Goal: Task Accomplishment & Management: Complete application form

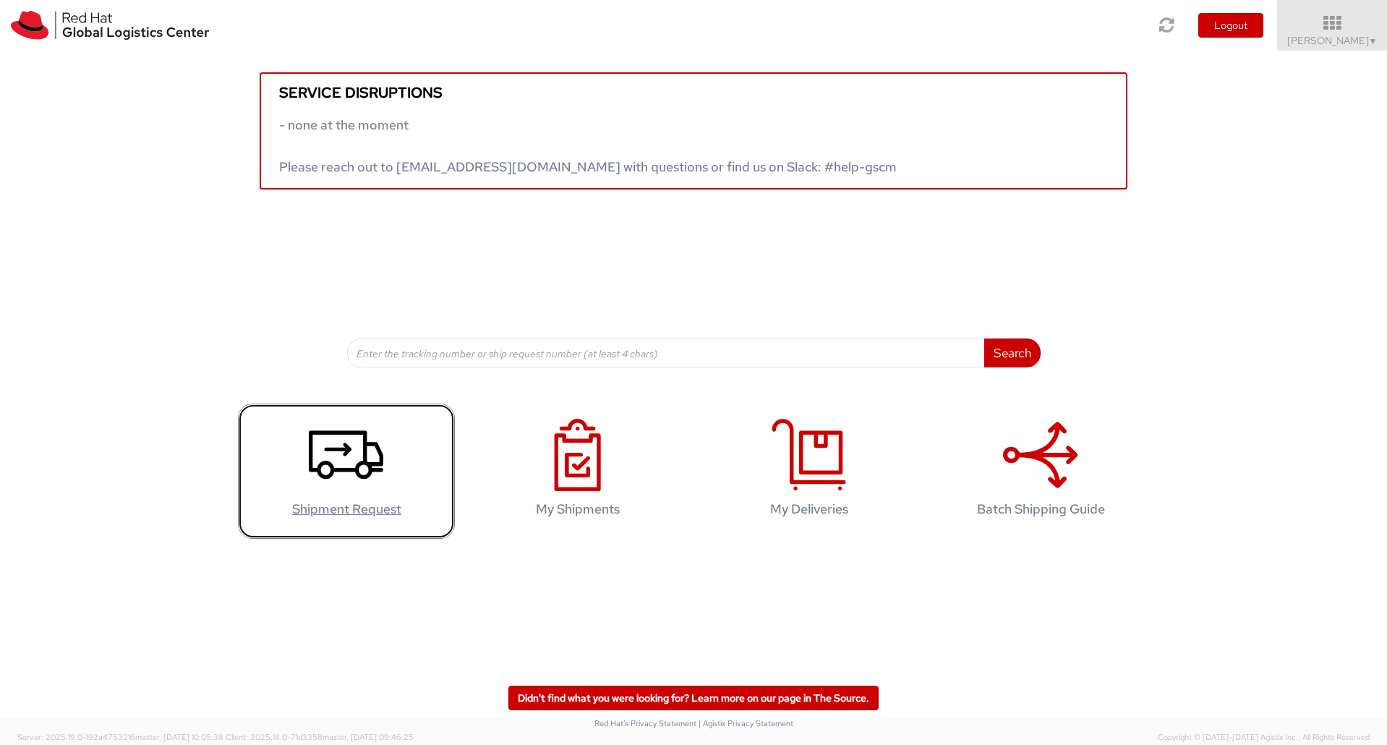
click at [381, 444] on icon at bounding box center [346, 455] width 74 height 72
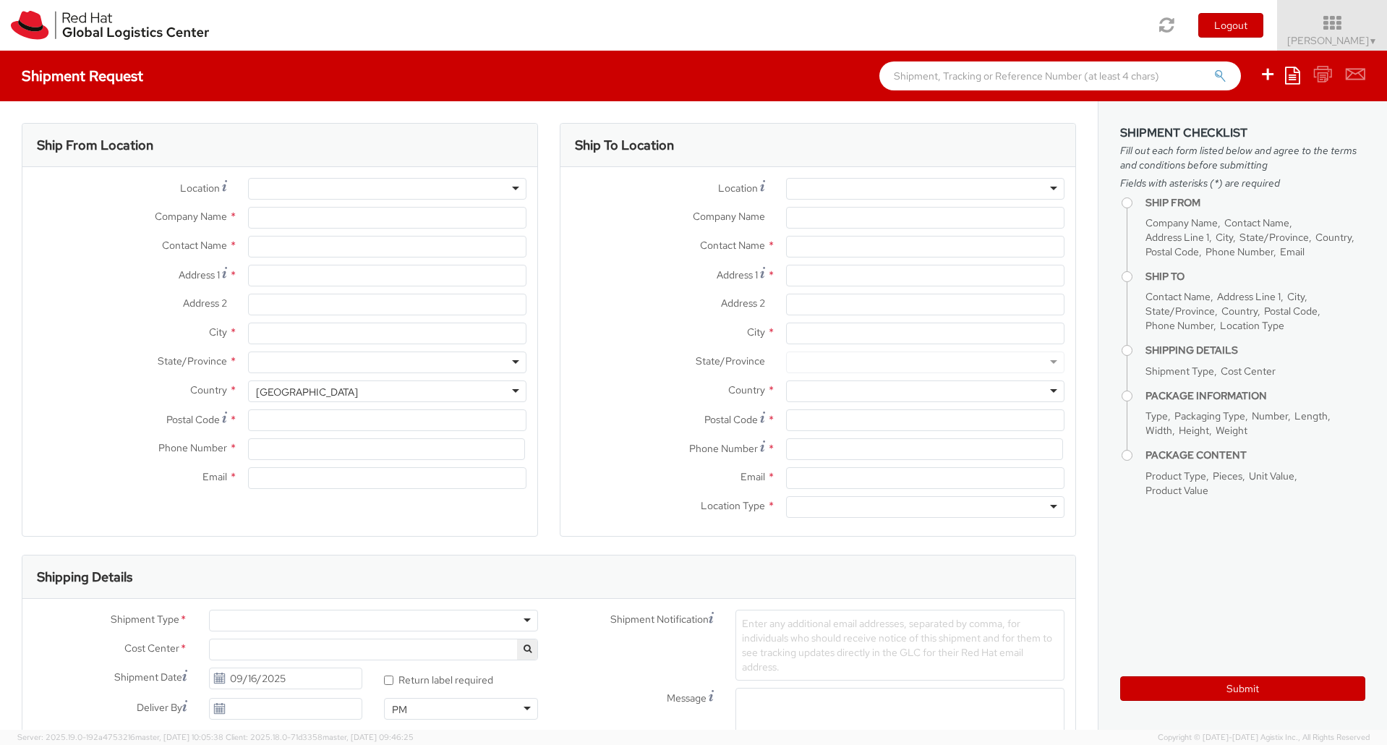
select select
select select "670"
type input "Red Hat Israel Ltd."
type input "Ariel Chernetsky"
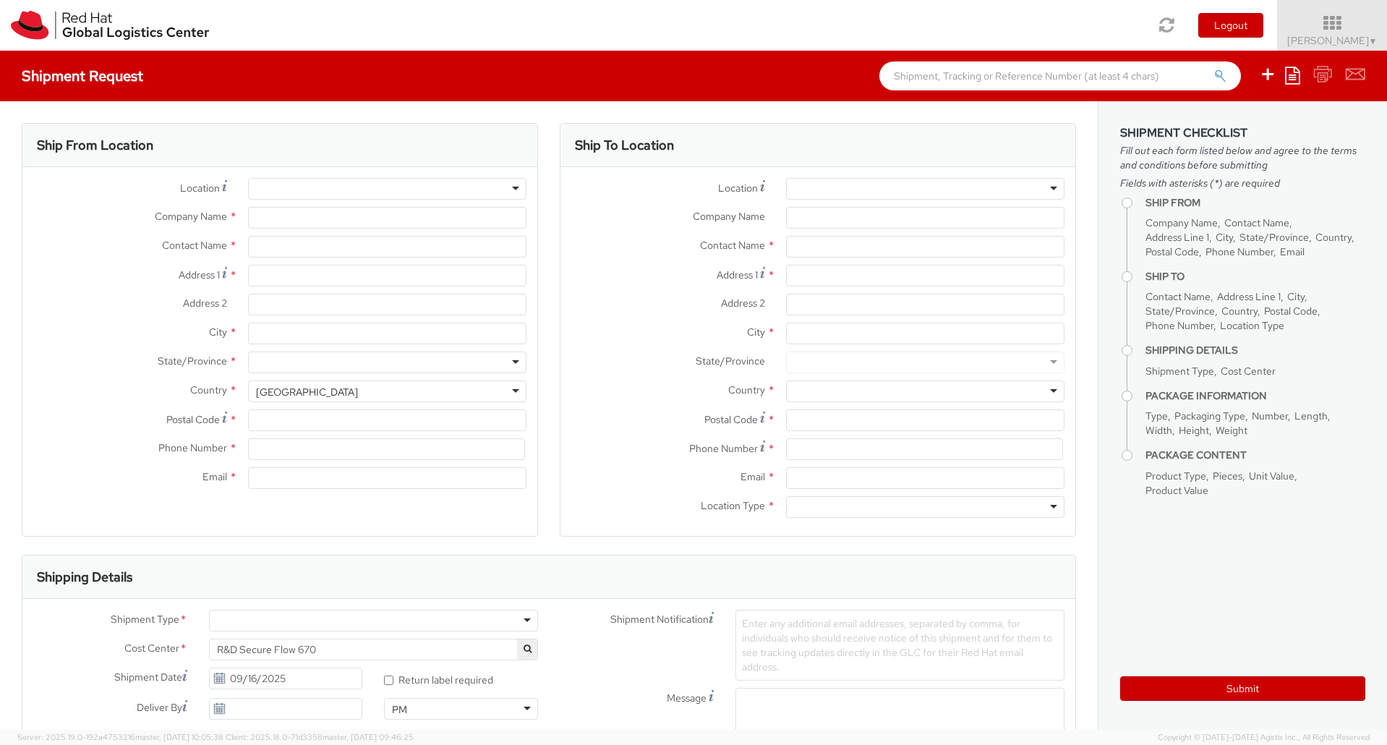
type input "8 Ha'Pnina Street"
type input "15th floor"
type input "RA'ANANA"
type input "4321545"
type input "achernet@redhat.com"
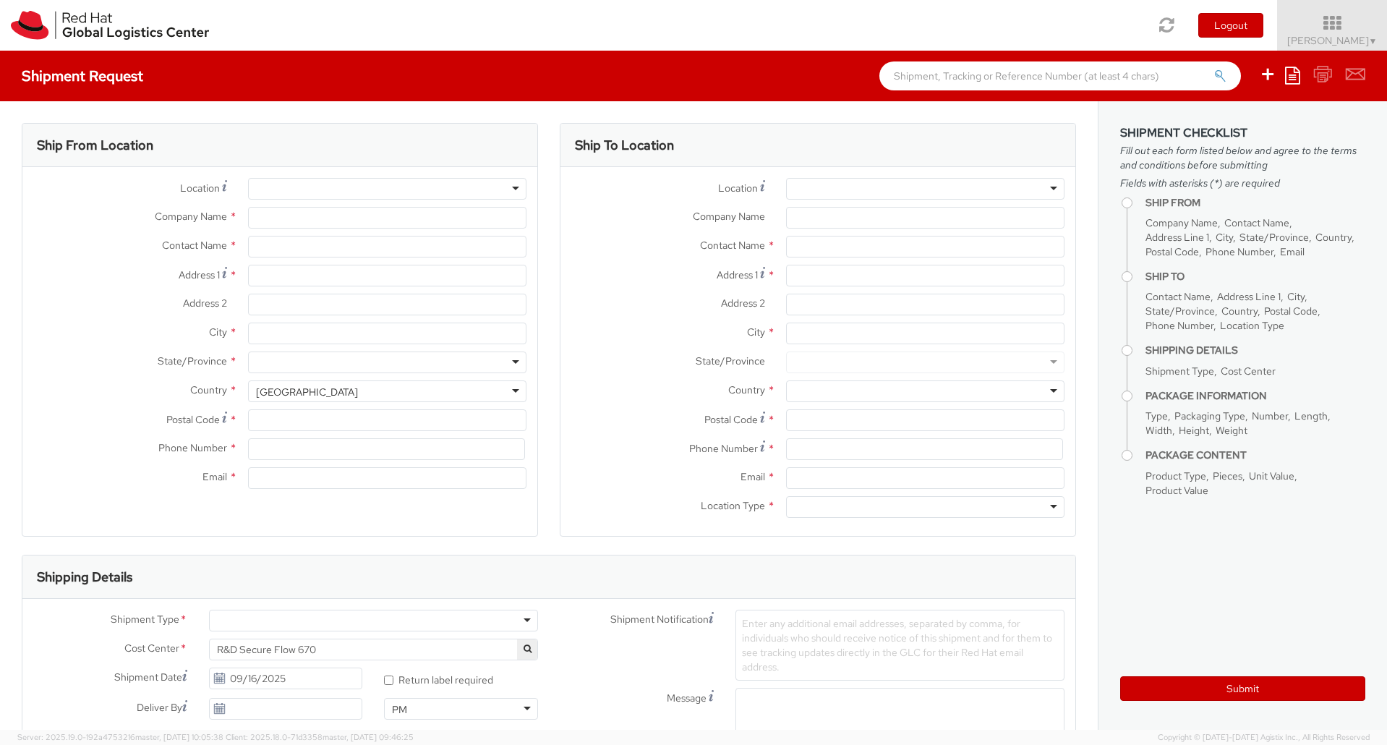
select select "CM"
select select "KGS"
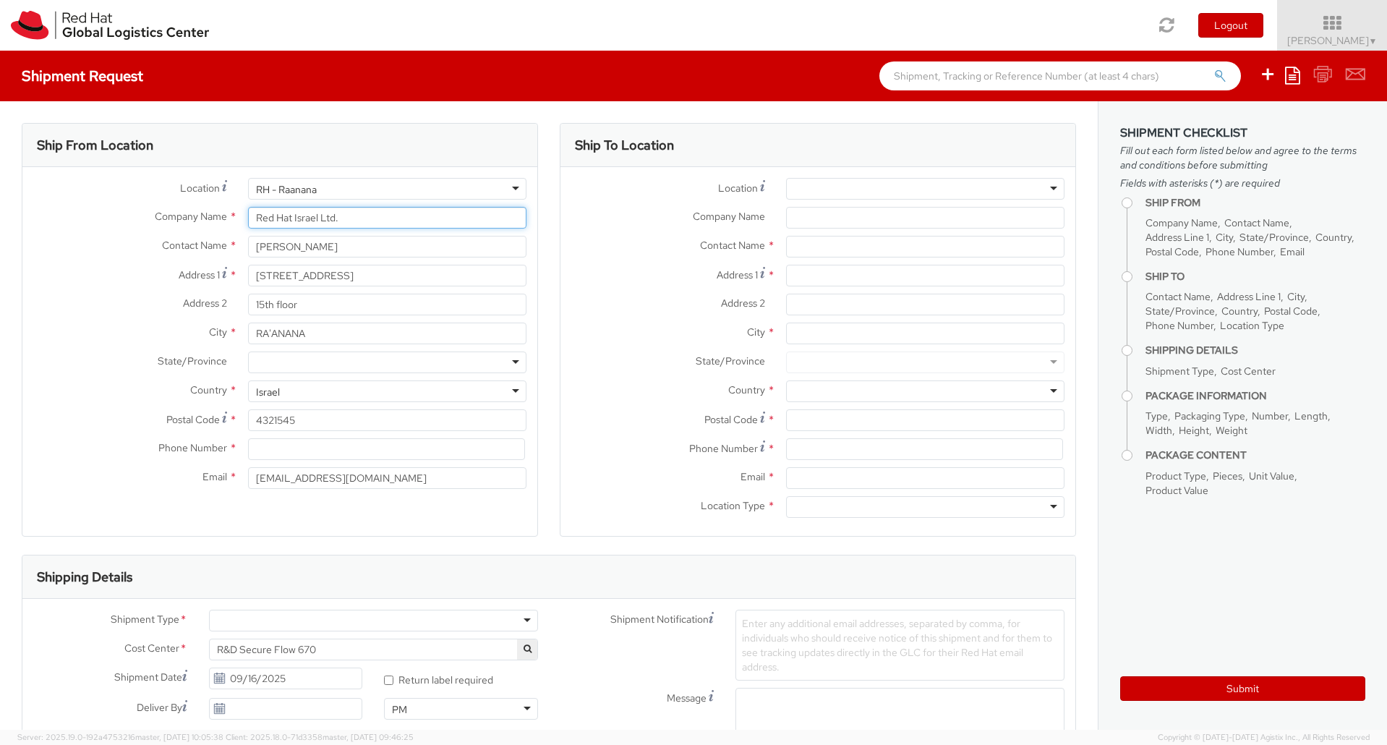
click at [362, 217] on input "Red Hat Israel Ltd." at bounding box center [387, 218] width 278 height 22
drag, startPoint x: 356, startPoint y: 250, endPoint x: 180, endPoint y: 249, distance: 175.7
click at [180, 249] on div "Contact Name * Ariel Chernetsky" at bounding box center [279, 247] width 515 height 22
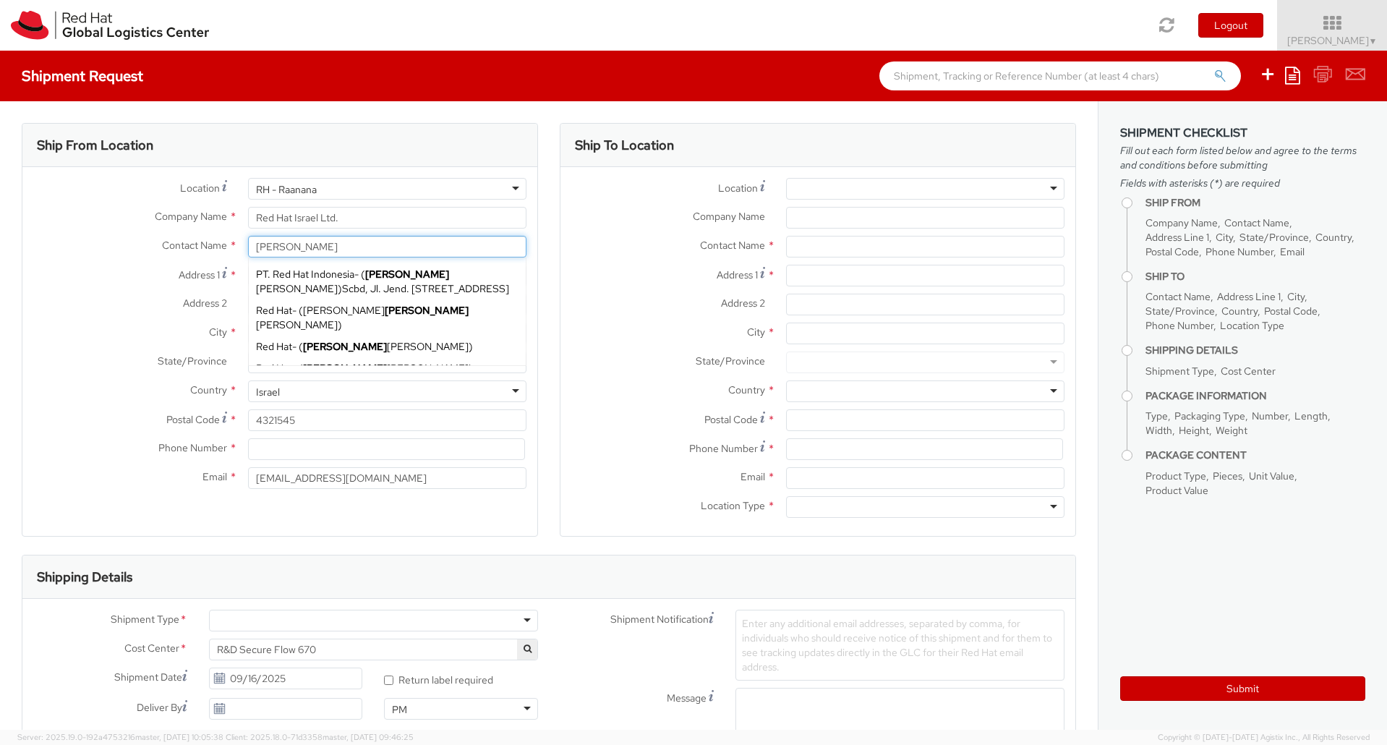
type input "Paul"
click at [75, 283] on label "Address 1 *" at bounding box center [129, 275] width 215 height 20
click at [248, 283] on input "8 Ha'Pnina Street" at bounding box center [387, 276] width 278 height 22
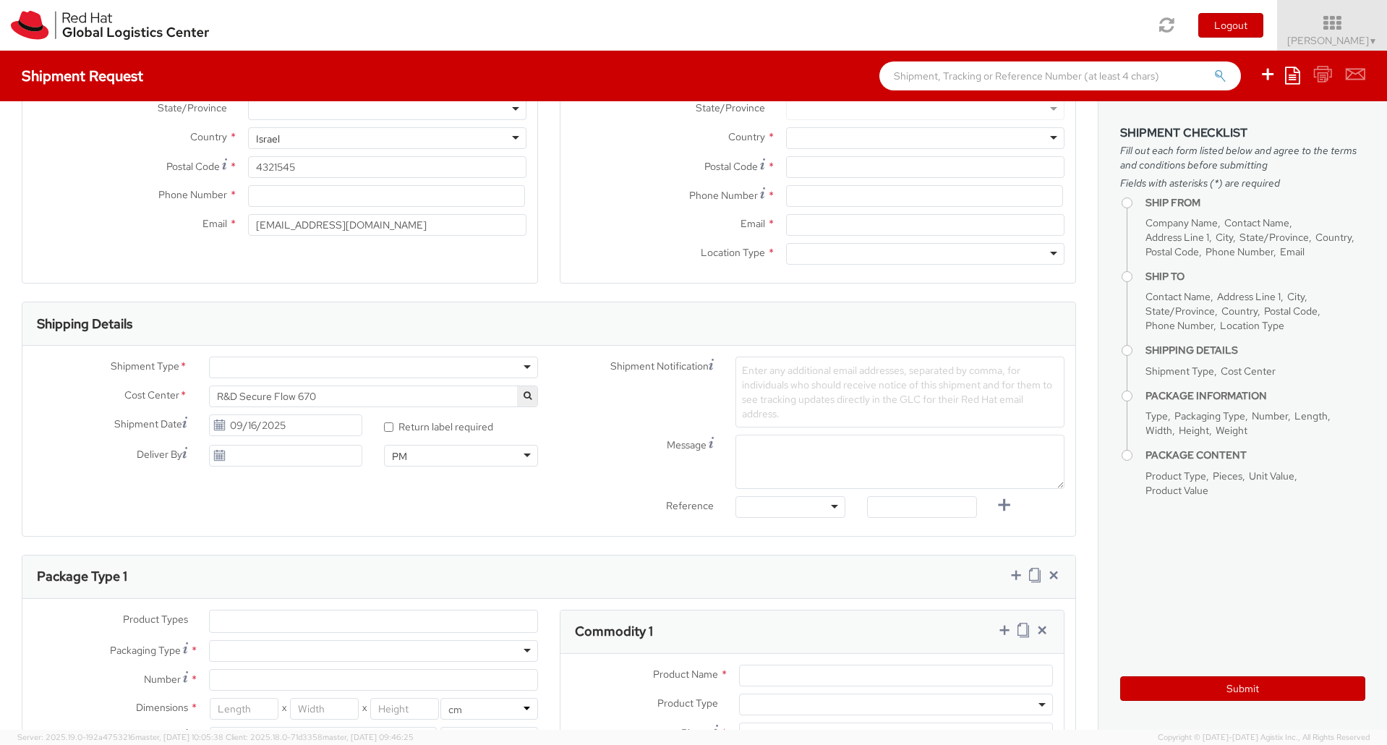
scroll to position [289, 0]
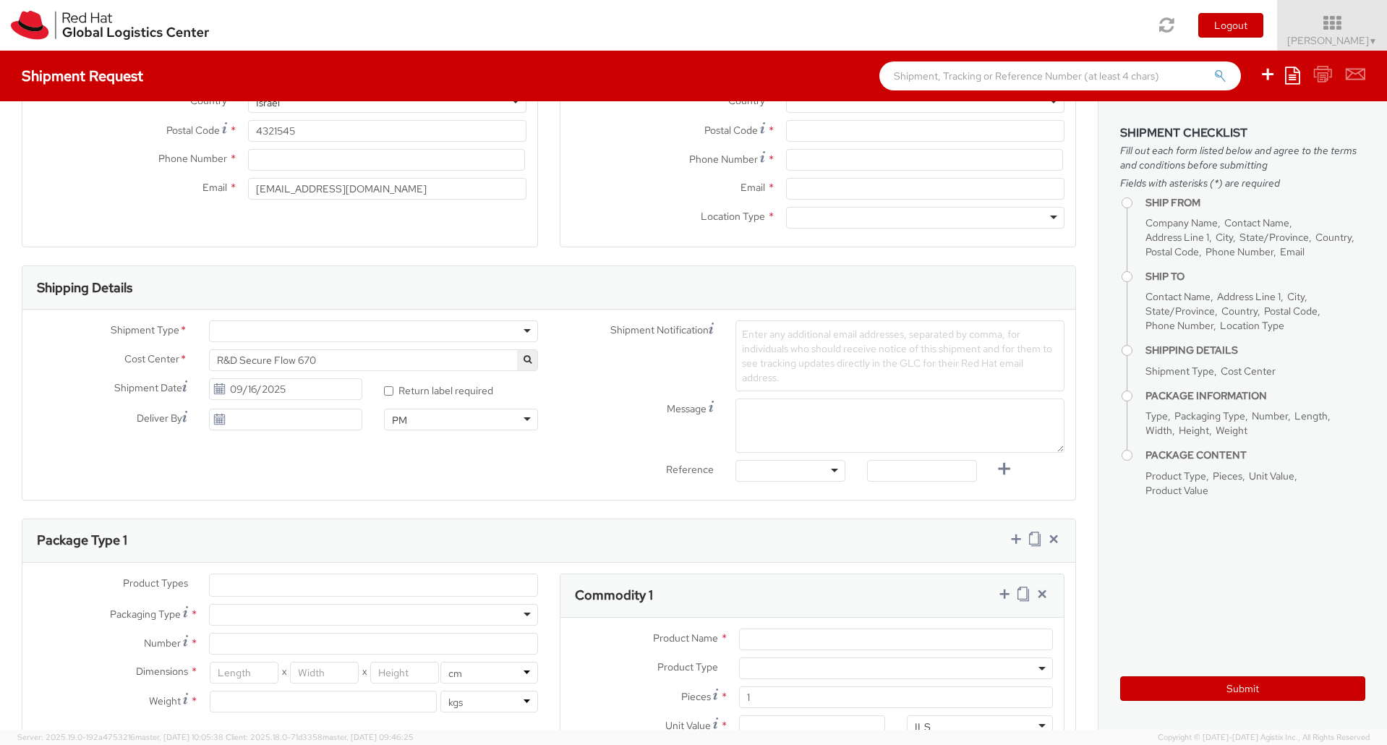
click at [388, 316] on div "Shipment Type * Batch Business Cost Center * R&D Secure Flow 670 R&D Secure Flo…" at bounding box center [548, 404] width 1053 height 190
click at [388, 324] on div at bounding box center [373, 331] width 329 height 22
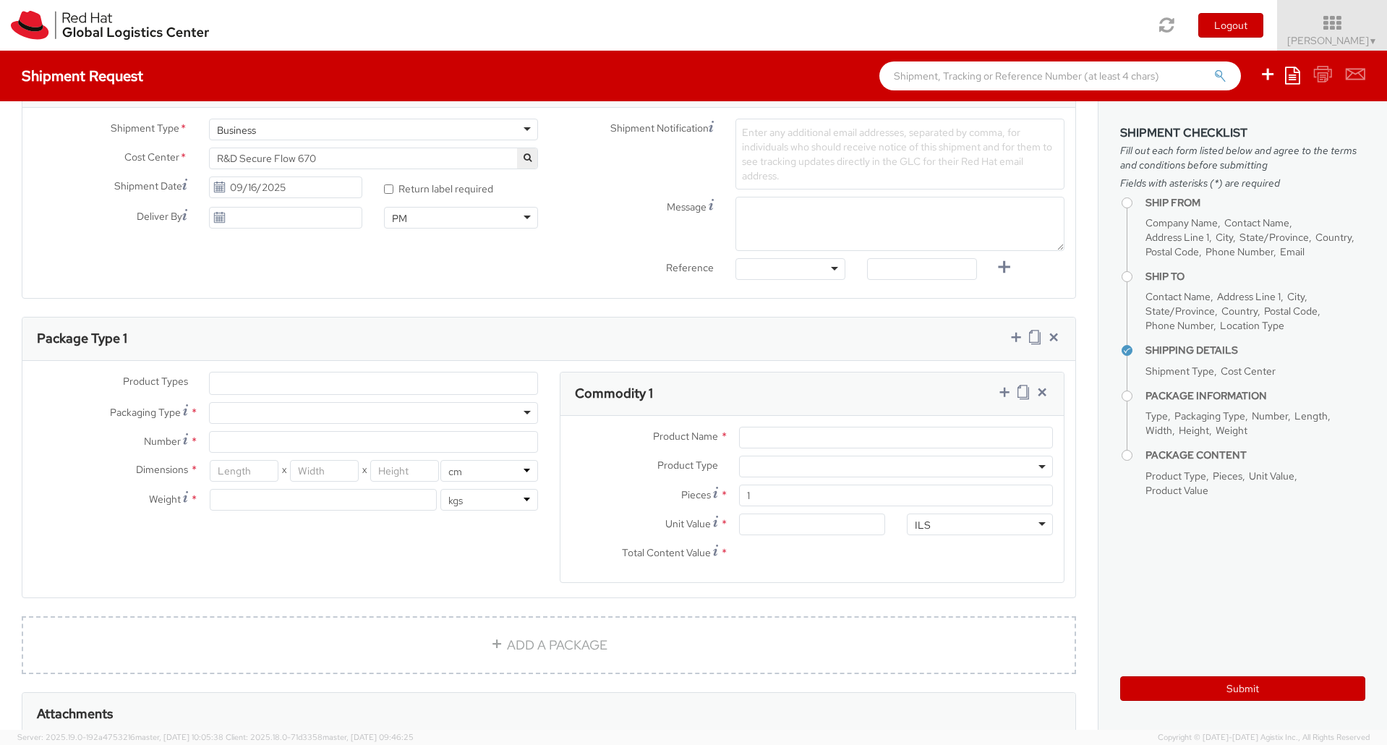
scroll to position [506, 0]
